Goal: Register for event/course

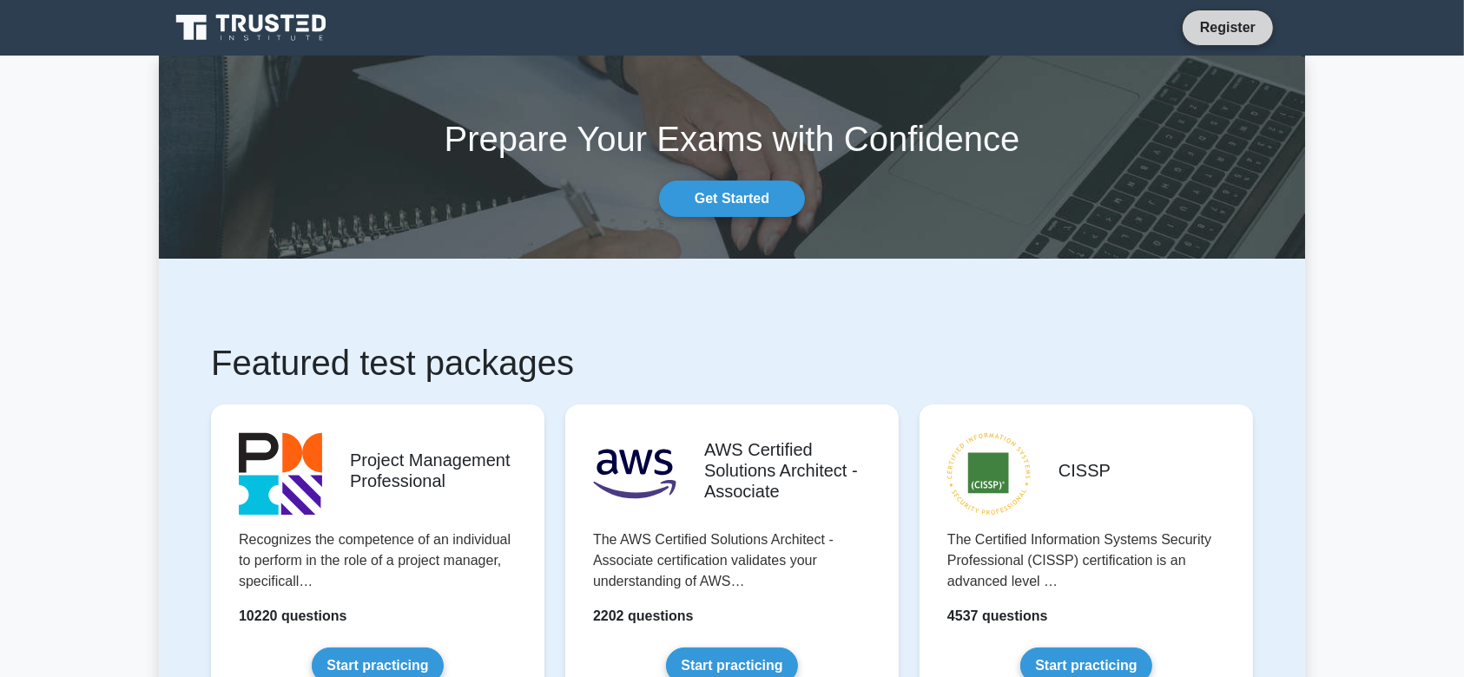
click at [1246, 25] on link "Register" at bounding box center [1228, 27] width 76 height 22
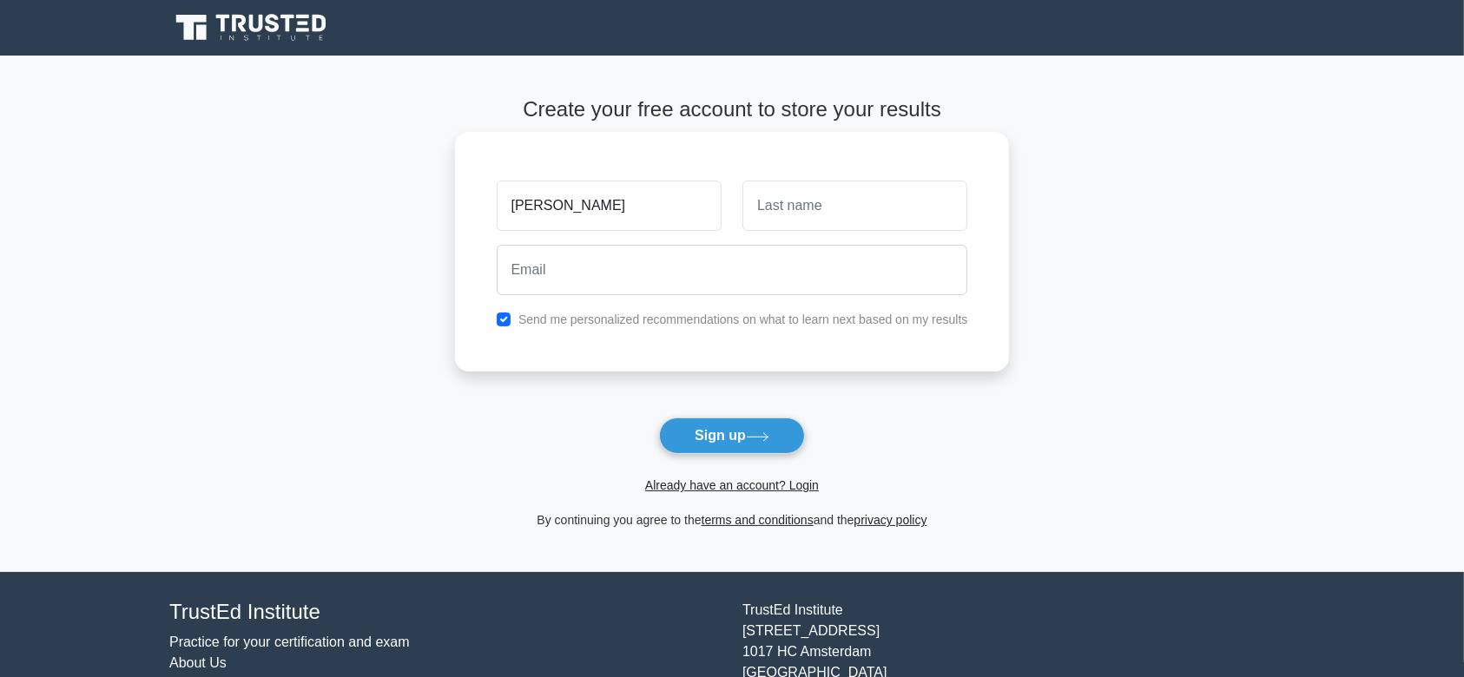
type input "[PERSON_NAME]"
type input "Poutine"
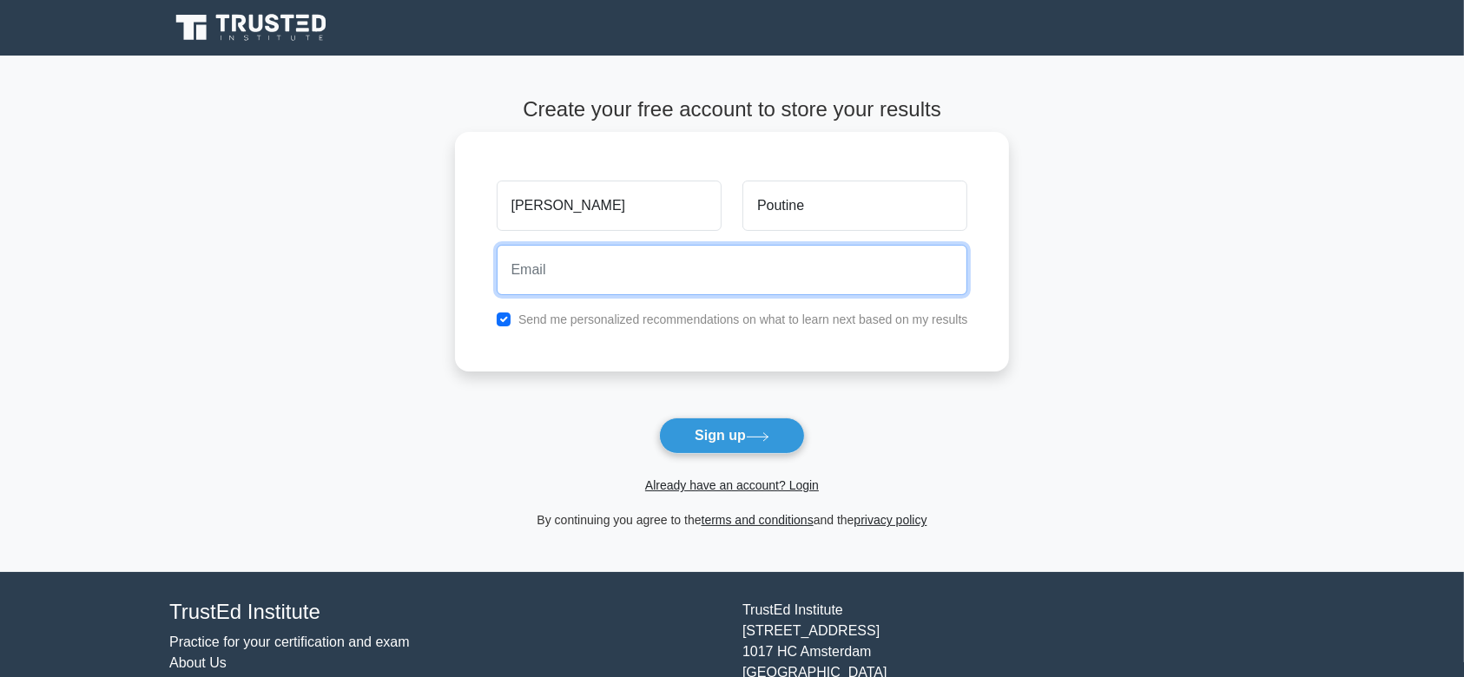
paste input "nimag19784@fursee.com"
type input "nimag19784@fursee.com"
click at [659, 418] on button "Sign up" at bounding box center [732, 436] width 146 height 36
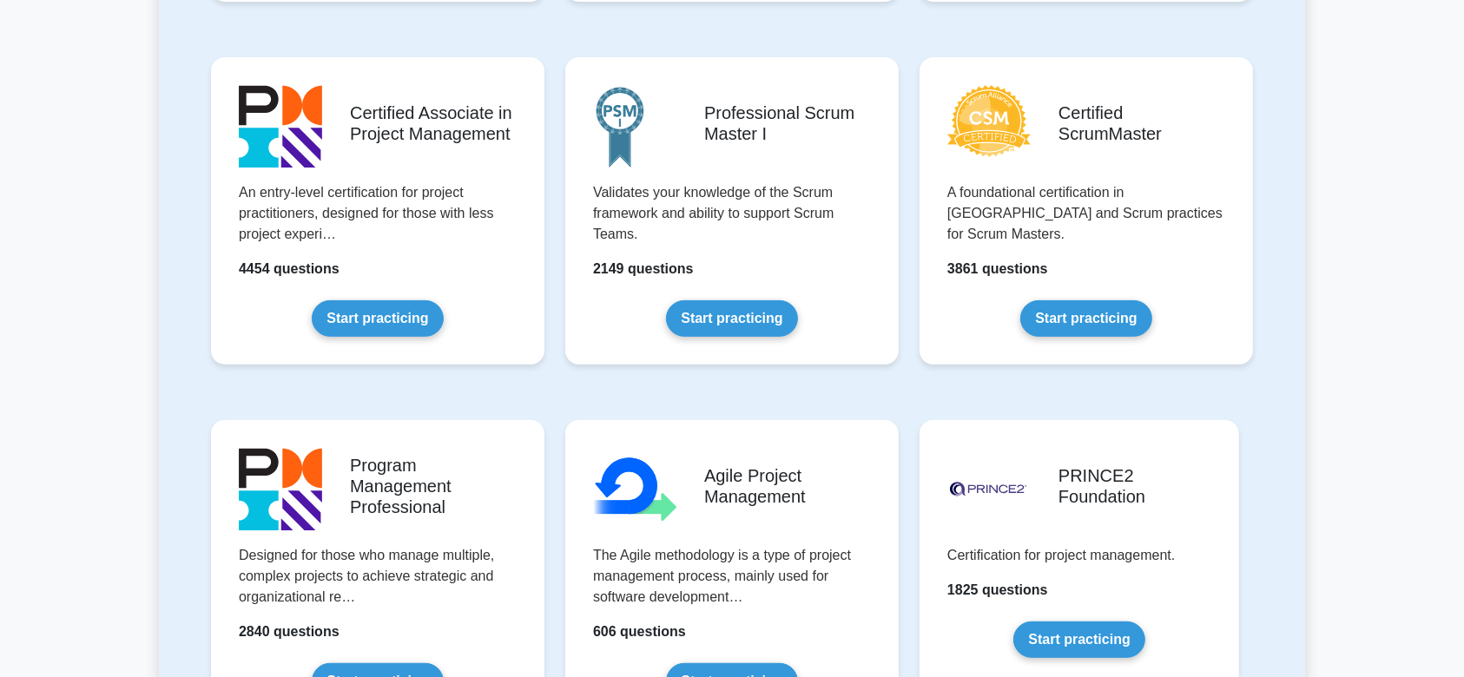
scroll to position [716, 0]
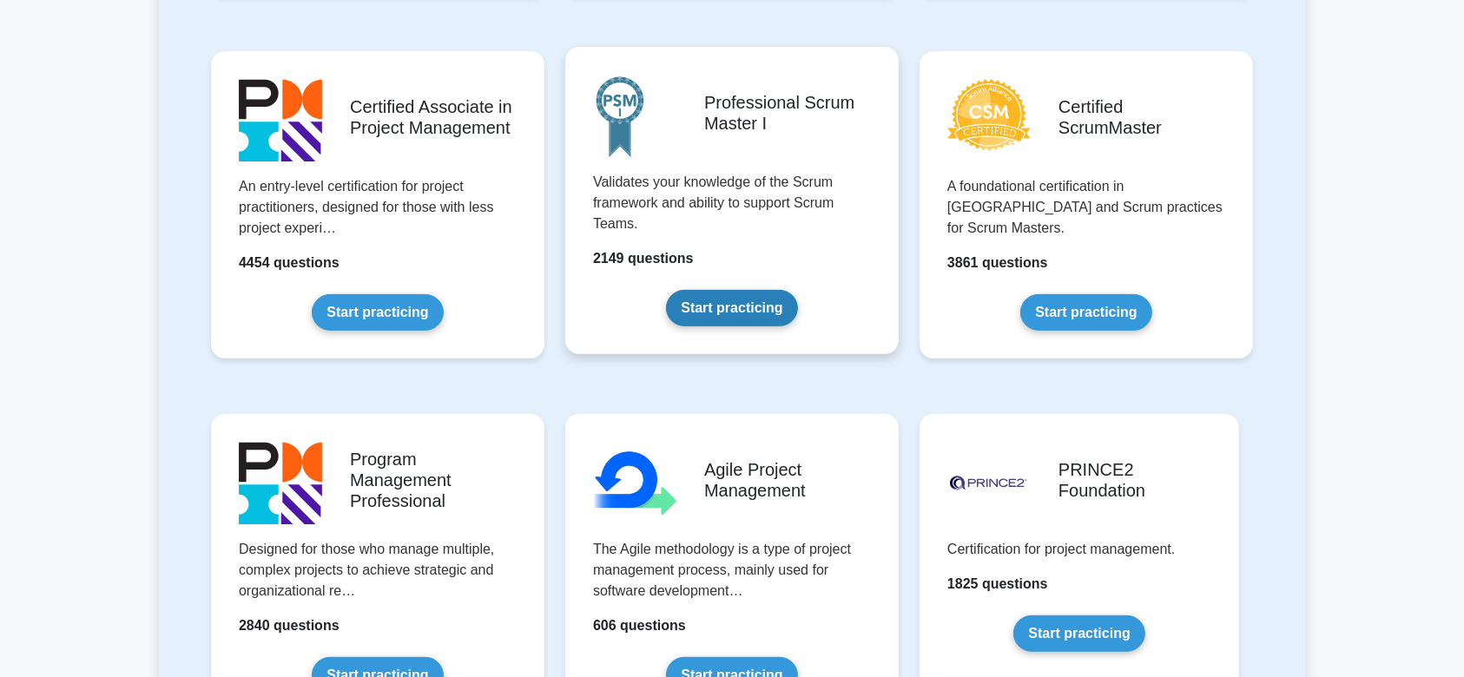
click at [797, 290] on link "Start practicing" at bounding box center [731, 308] width 131 height 36
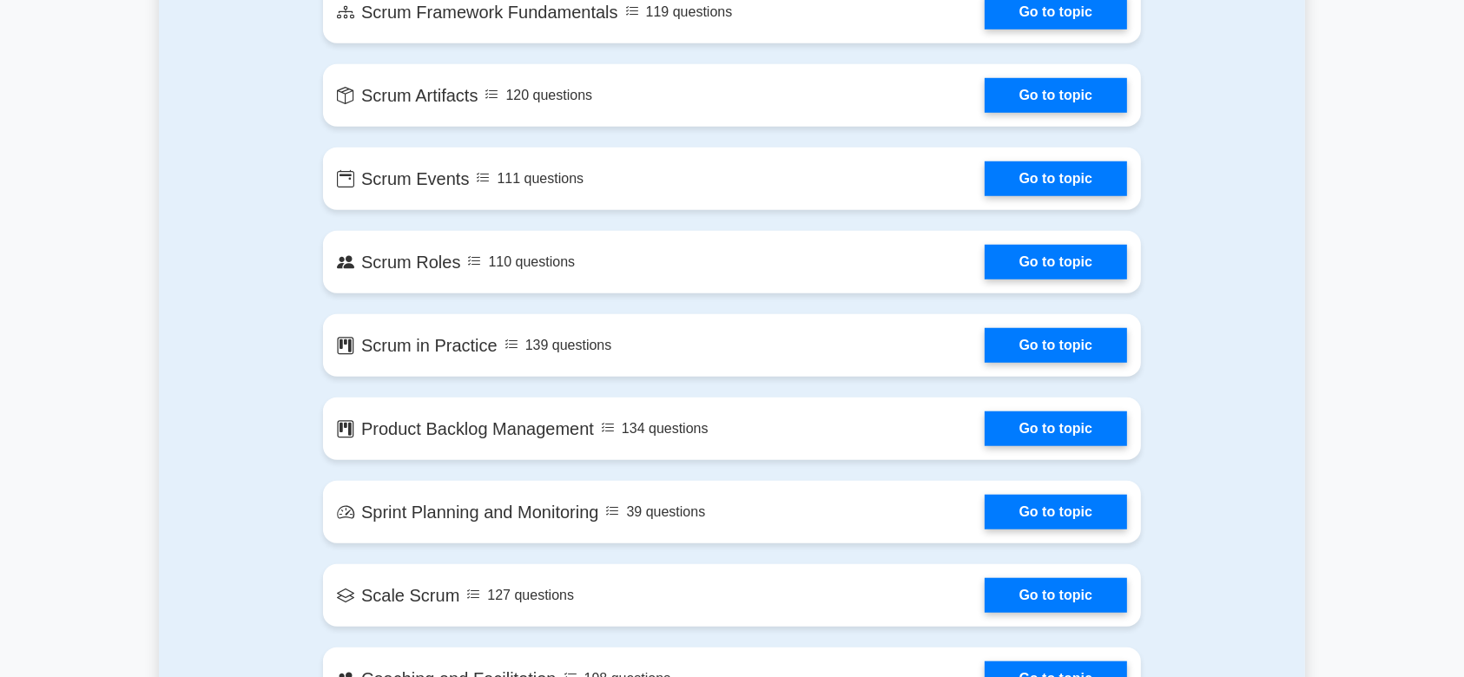
scroll to position [1348, 0]
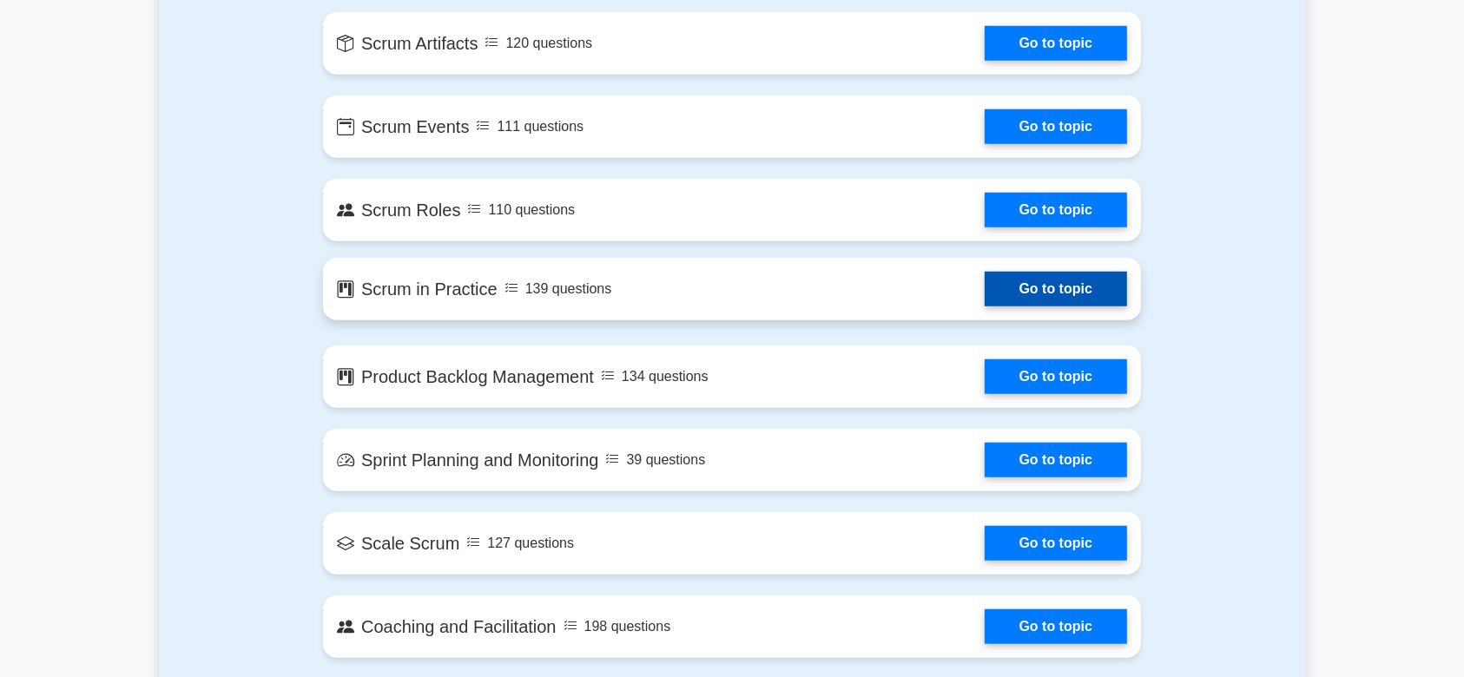
click at [985, 287] on link "Go to topic" at bounding box center [1056, 289] width 142 height 35
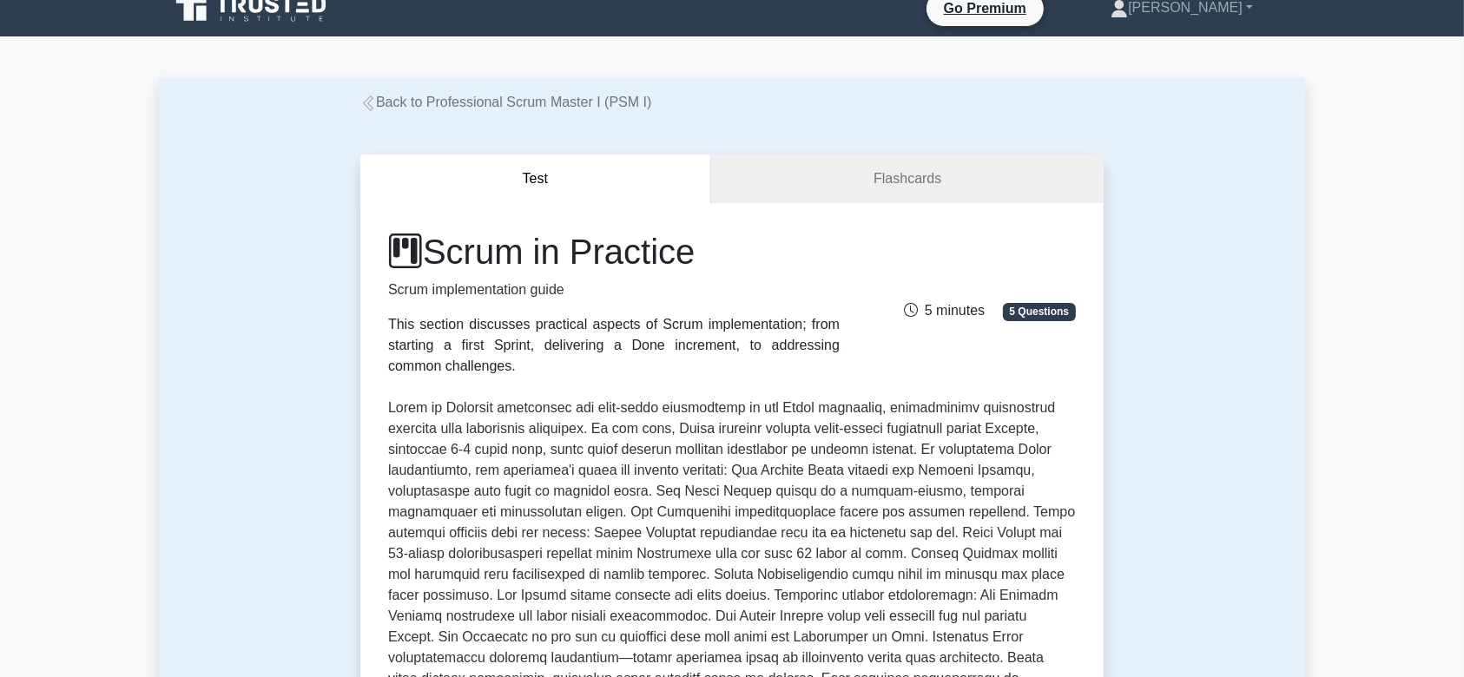
scroll to position [10, 0]
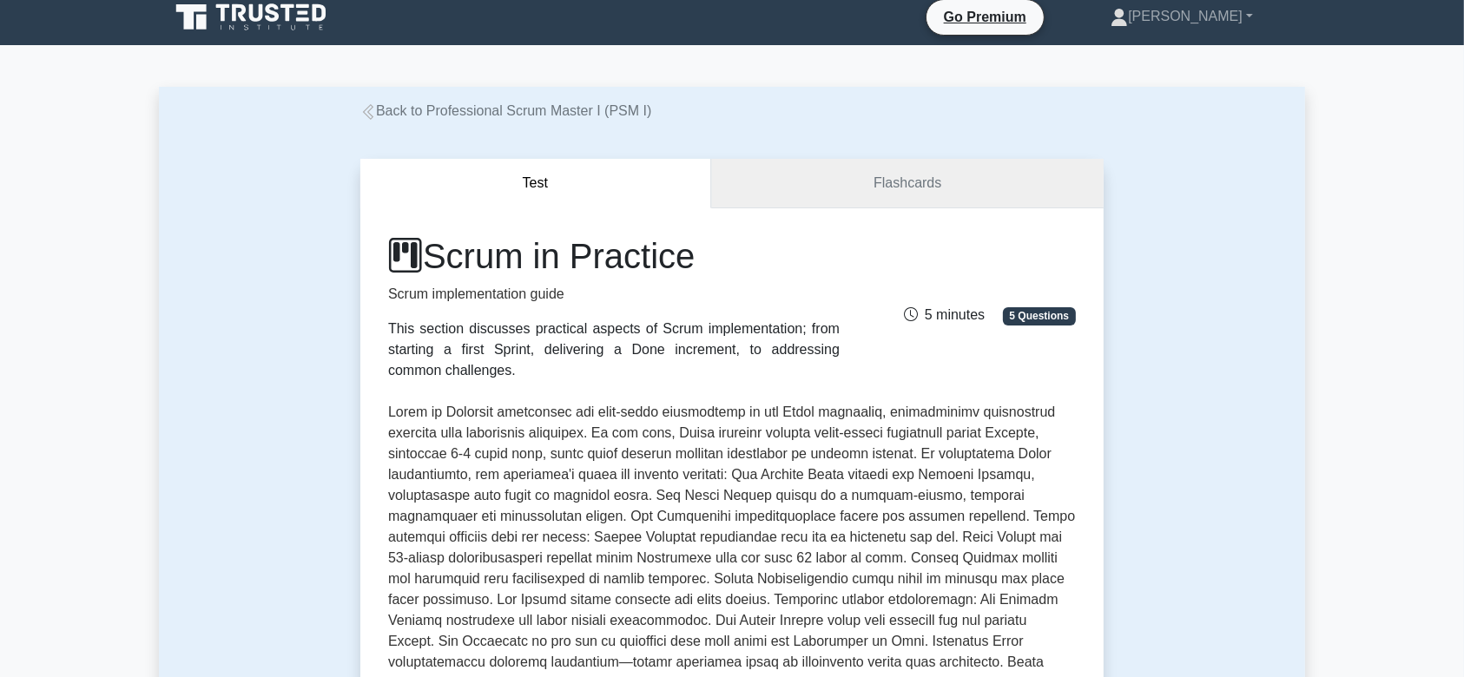
click at [889, 169] on link "Flashcards" at bounding box center [907, 183] width 392 height 49
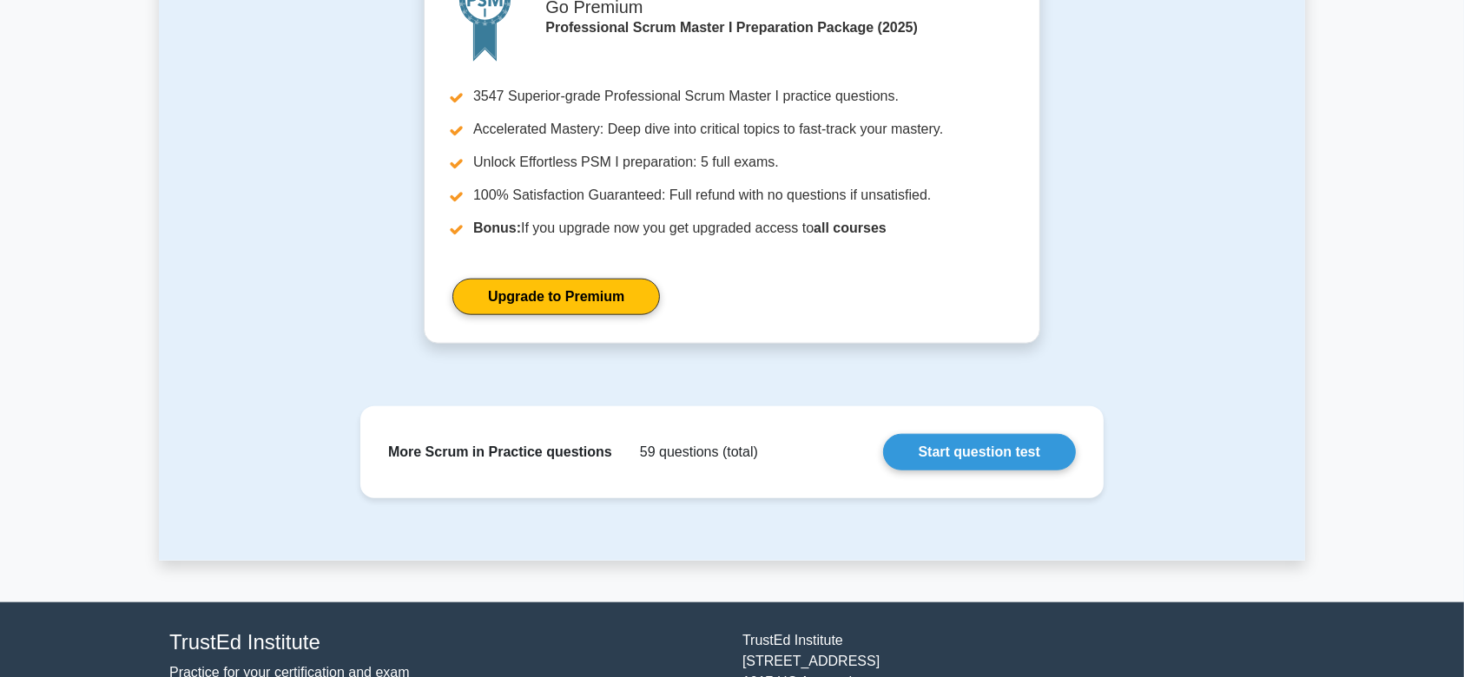
scroll to position [1862, 0]
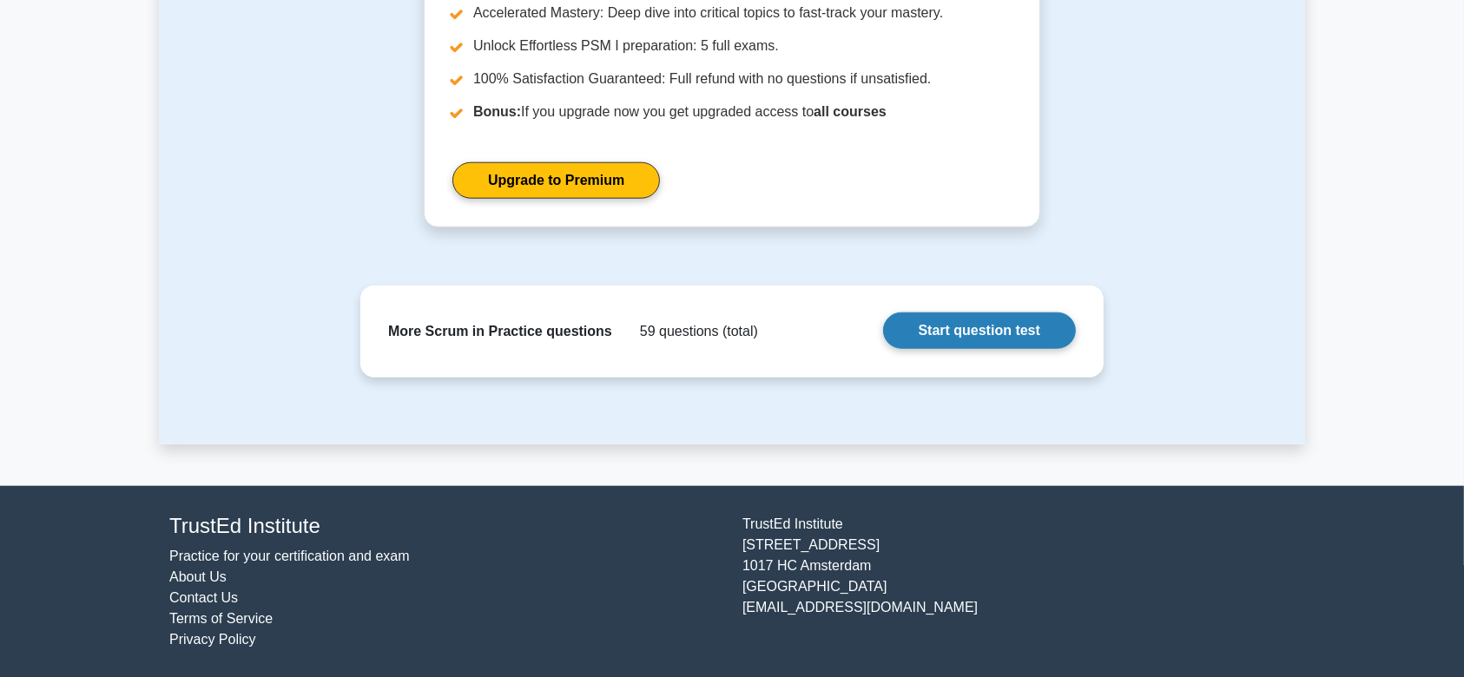
click at [924, 337] on link "Start question test" at bounding box center [979, 331] width 193 height 36
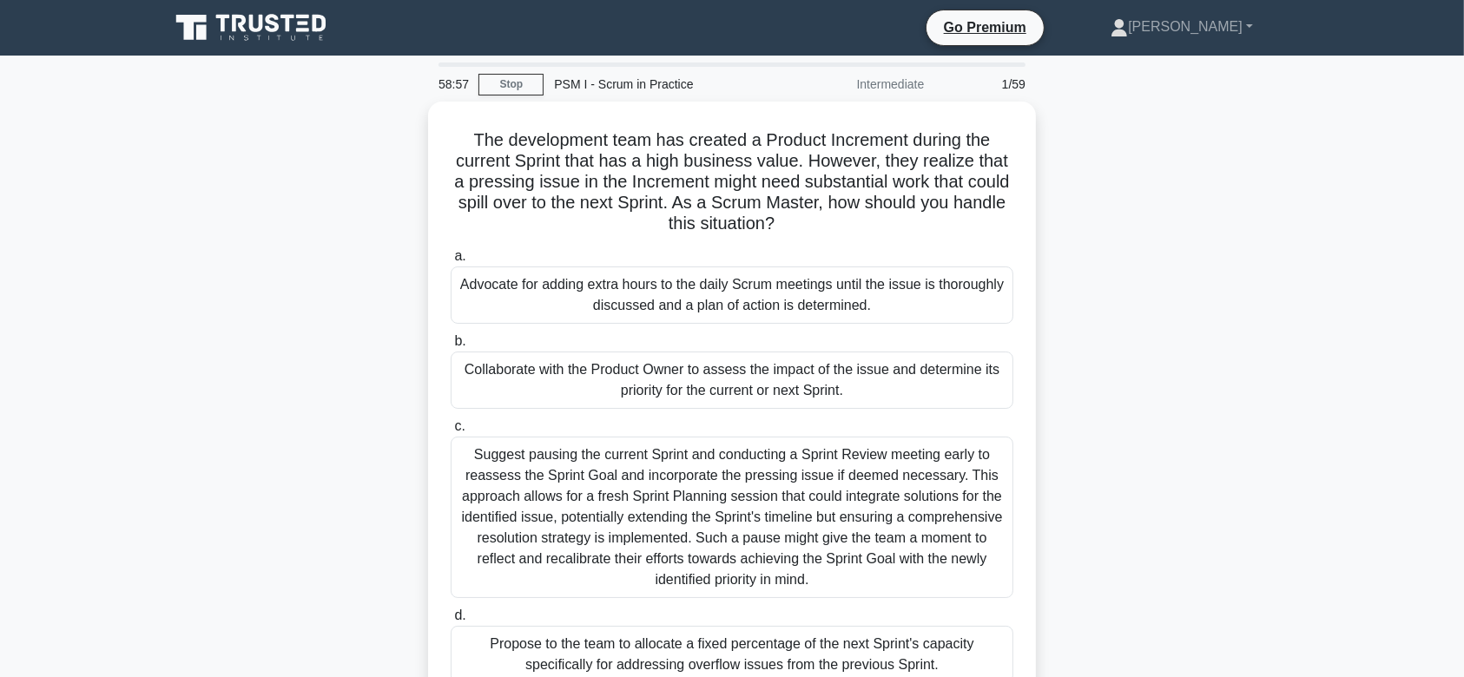
click at [285, 24] on icon at bounding box center [252, 27] width 167 height 33
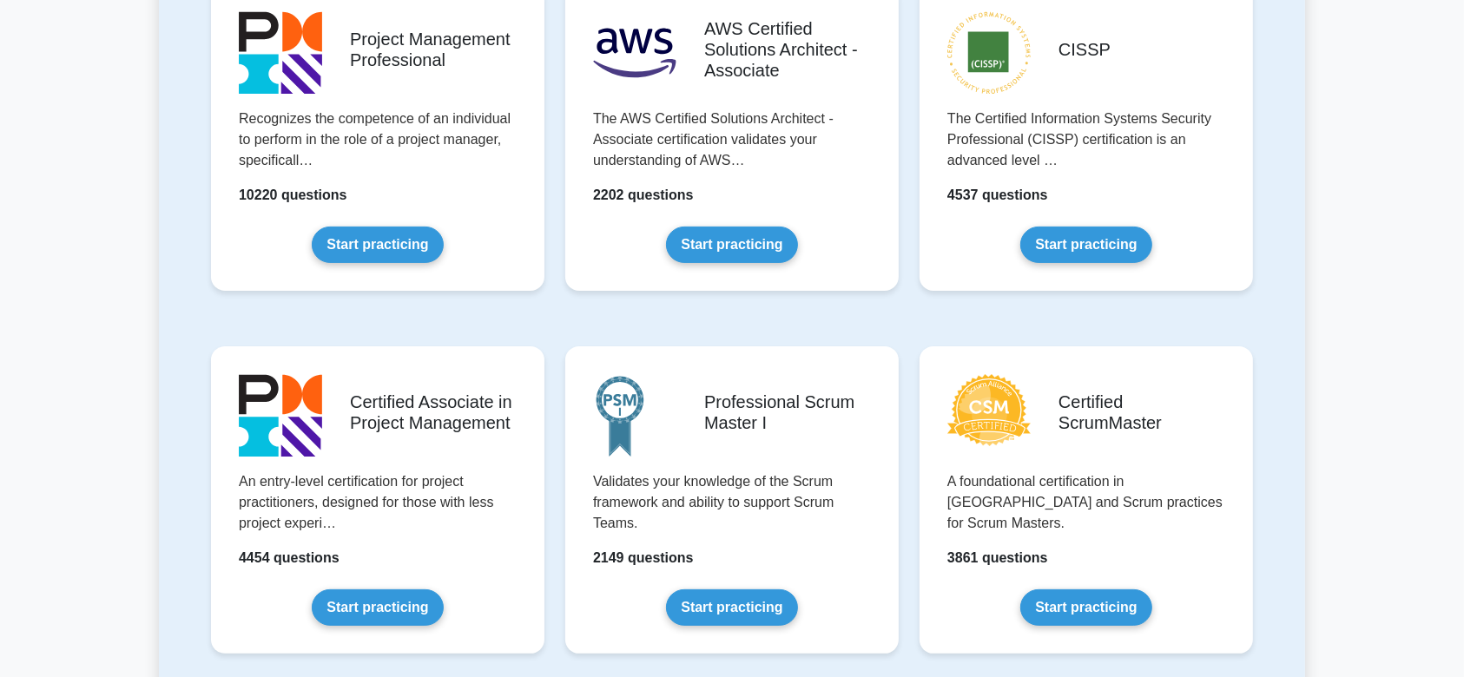
scroll to position [424, 0]
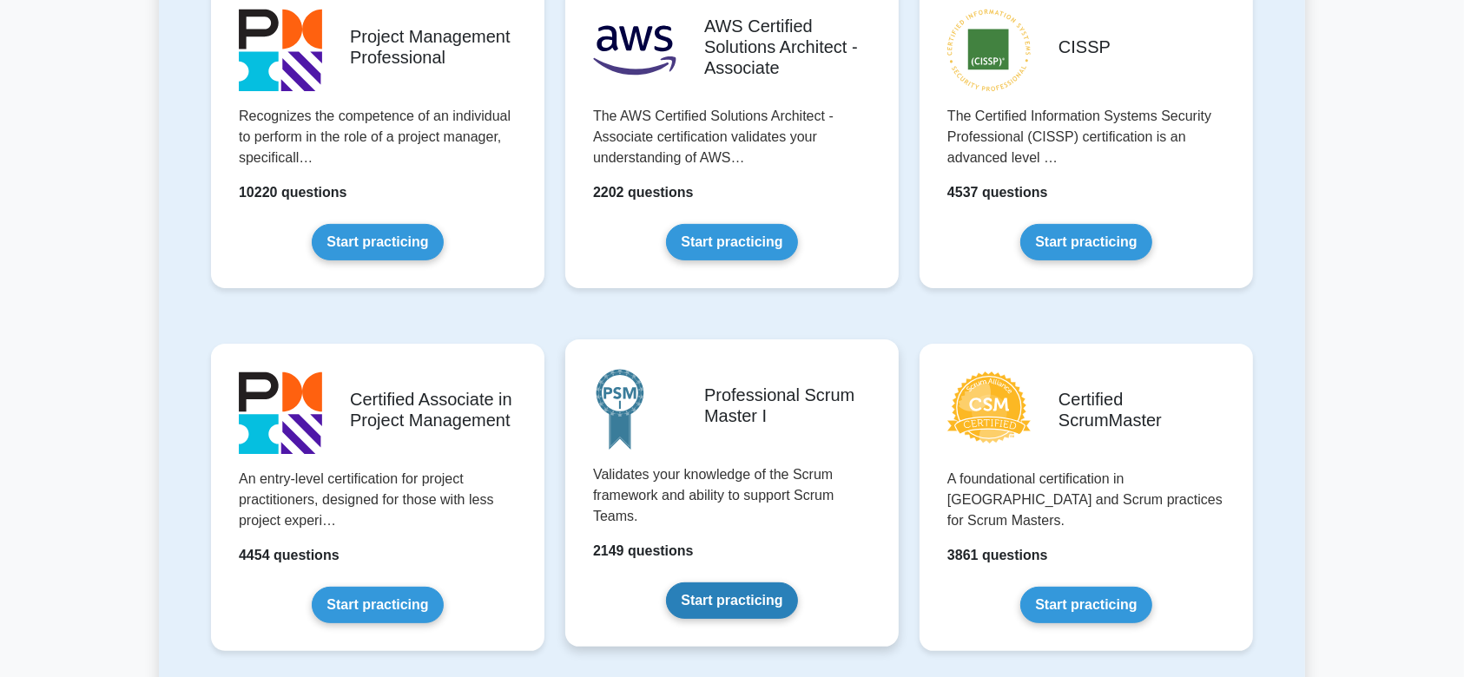
click at [705, 583] on link "Start practicing" at bounding box center [731, 601] width 131 height 36
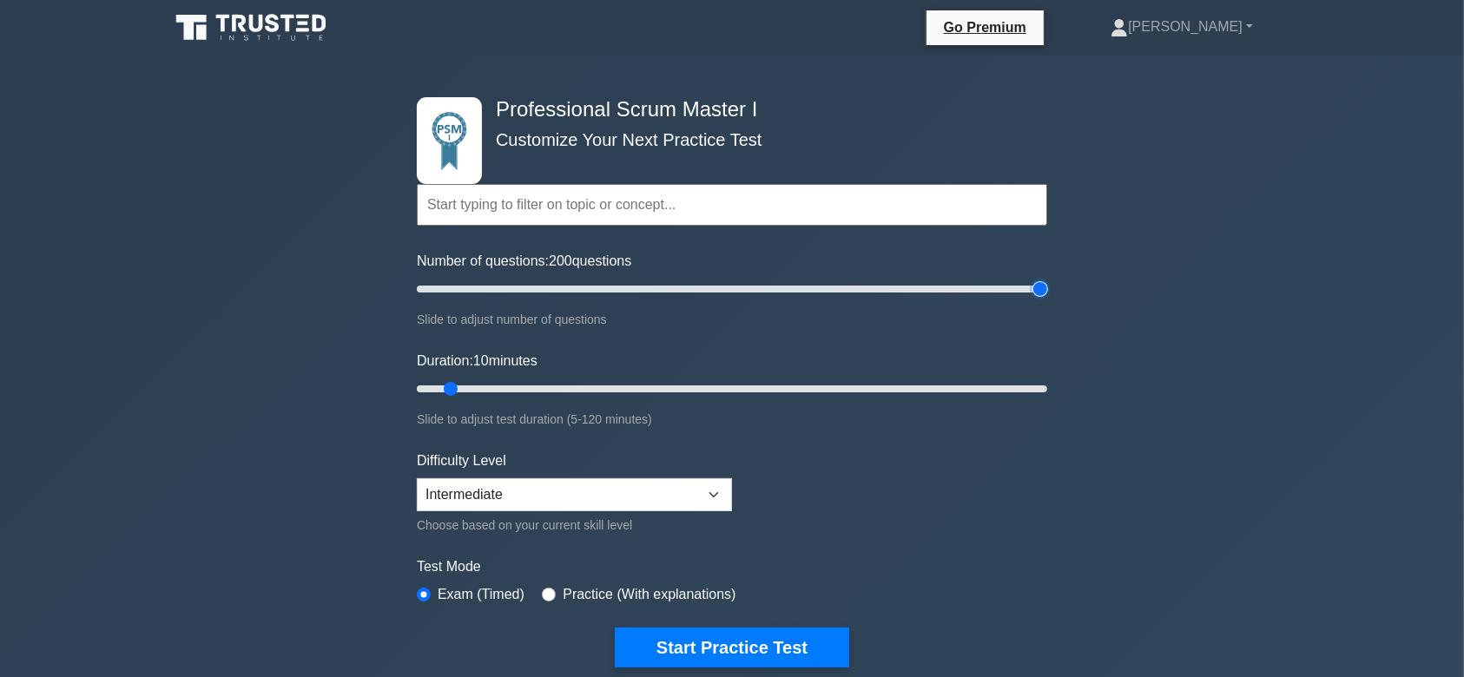
type input "200"
click at [1036, 288] on input "Number of questions: 200 questions" at bounding box center [732, 289] width 630 height 21
